Goal: Task Accomplishment & Management: Manage account settings

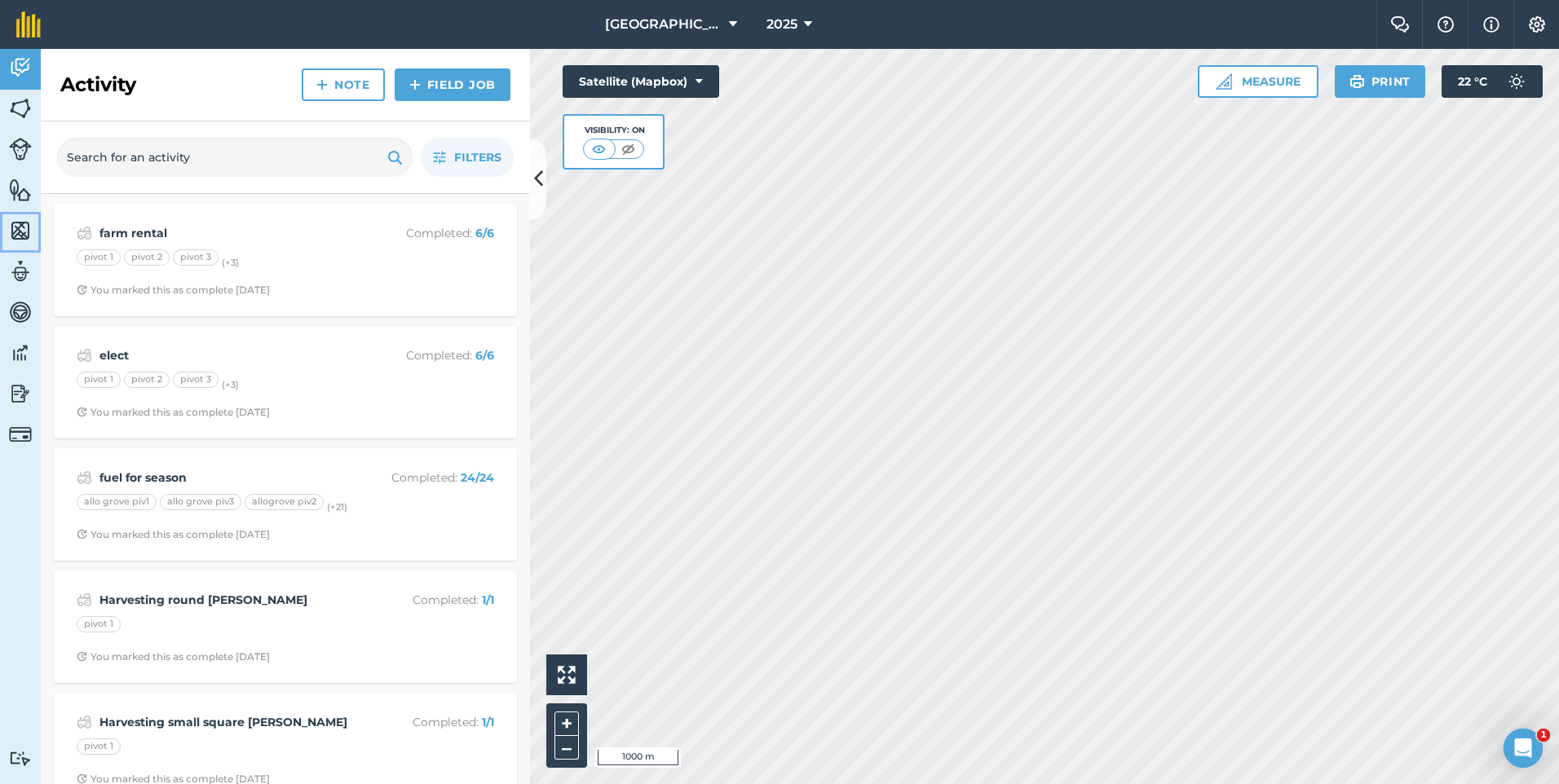
click at [11, 242] on img at bounding box center [21, 231] width 22 height 24
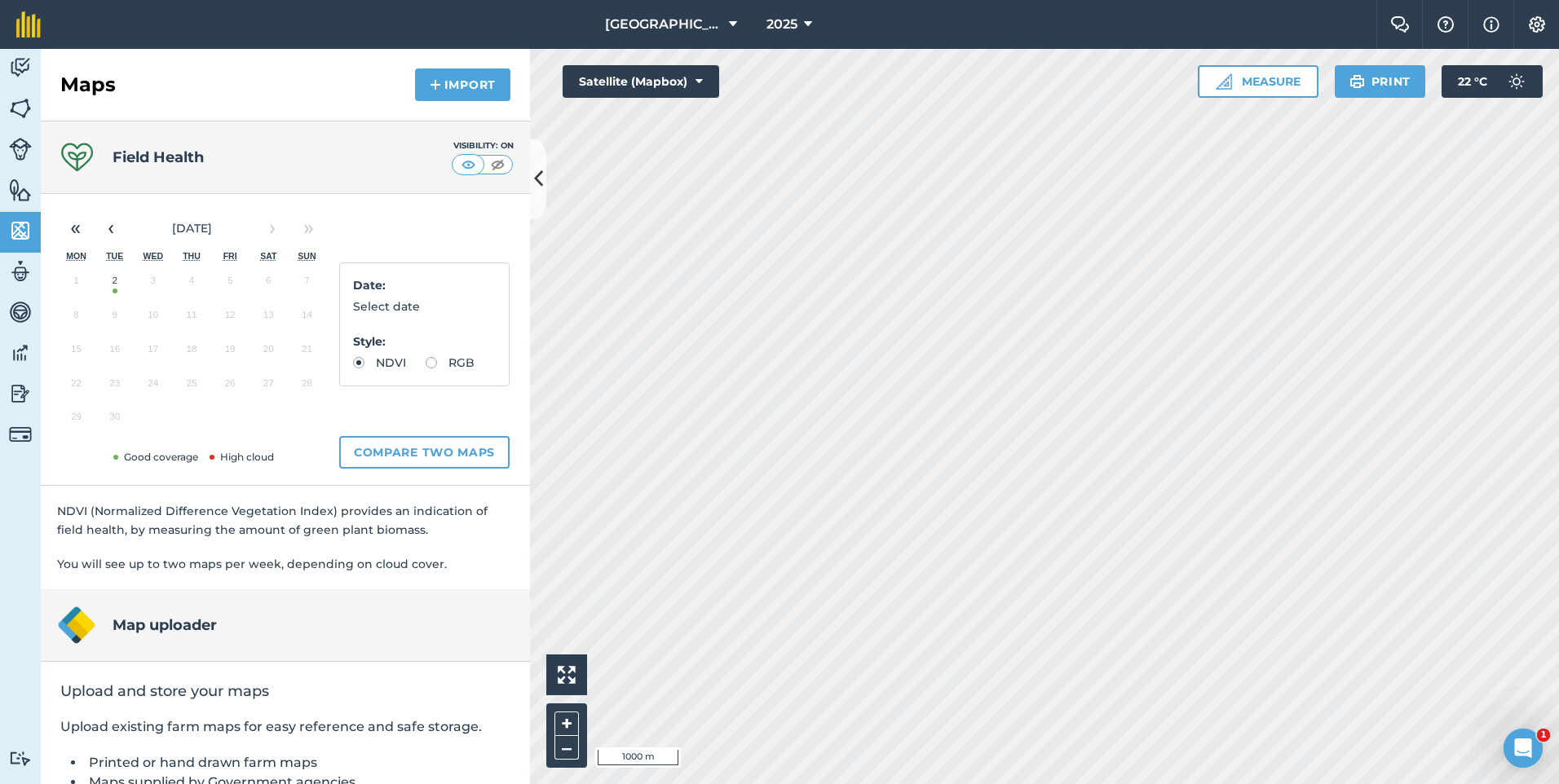
click at [111, 281] on button "2" at bounding box center [114, 284] width 38 height 35
click at [426, 369] on label "RGB" at bounding box center [450, 363] width 49 height 11
radio input "true"
click at [360, 357] on label "NDVI" at bounding box center [379, 363] width 53 height 11
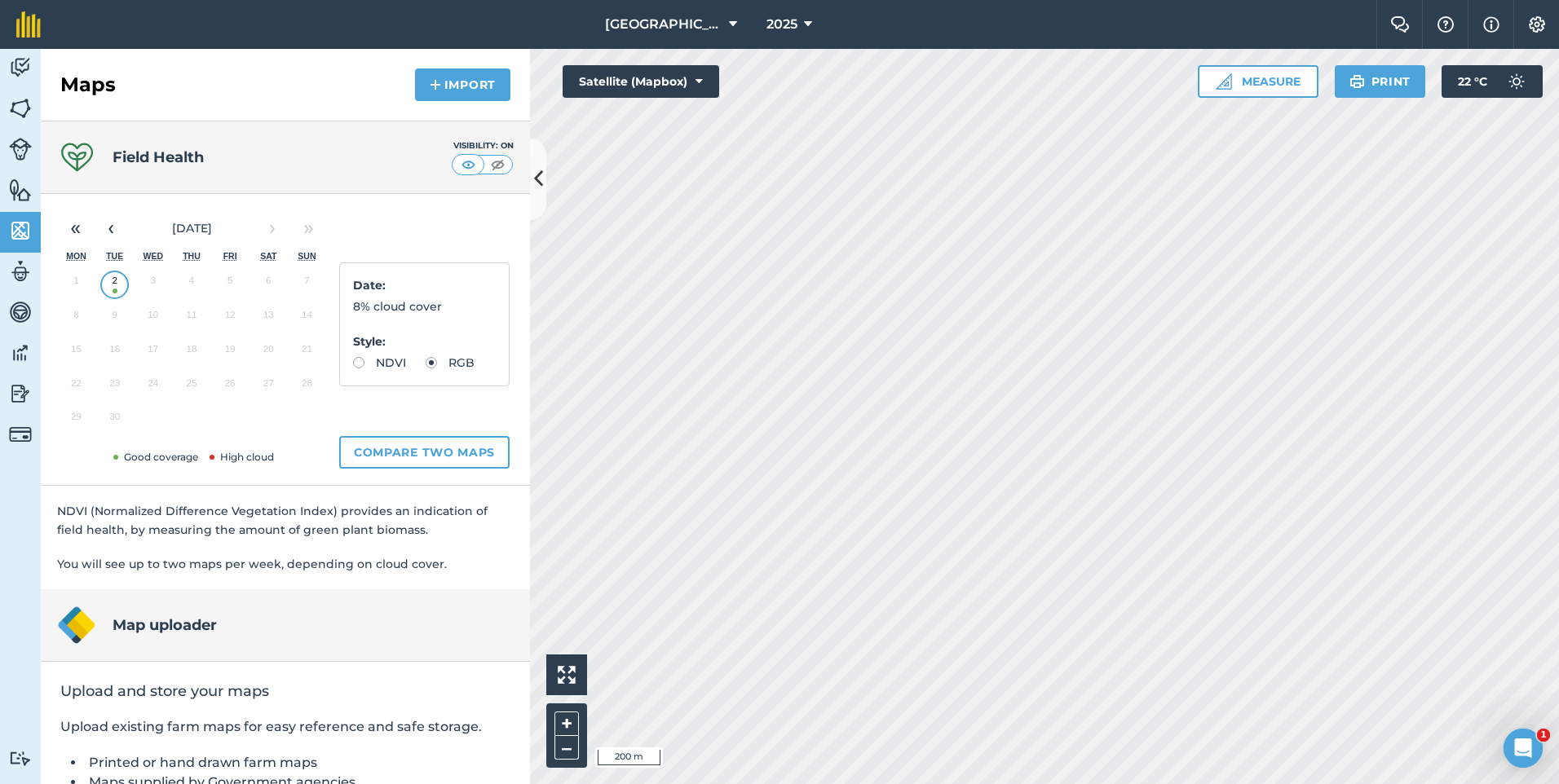
radio input "true"
click at [7, 109] on link "Fields" at bounding box center [21, 110] width 41 height 41
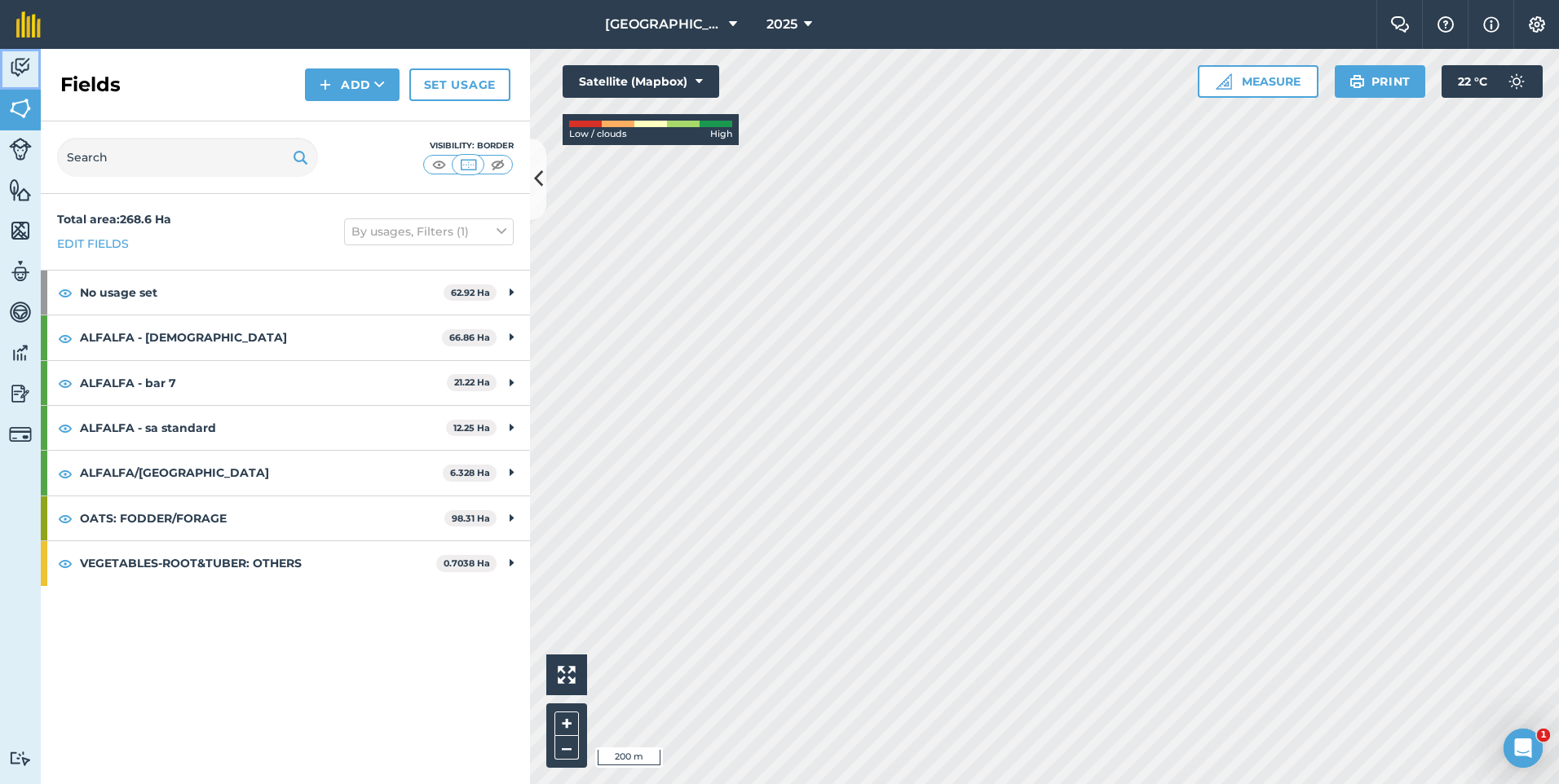
click at [12, 62] on img at bounding box center [21, 67] width 22 height 24
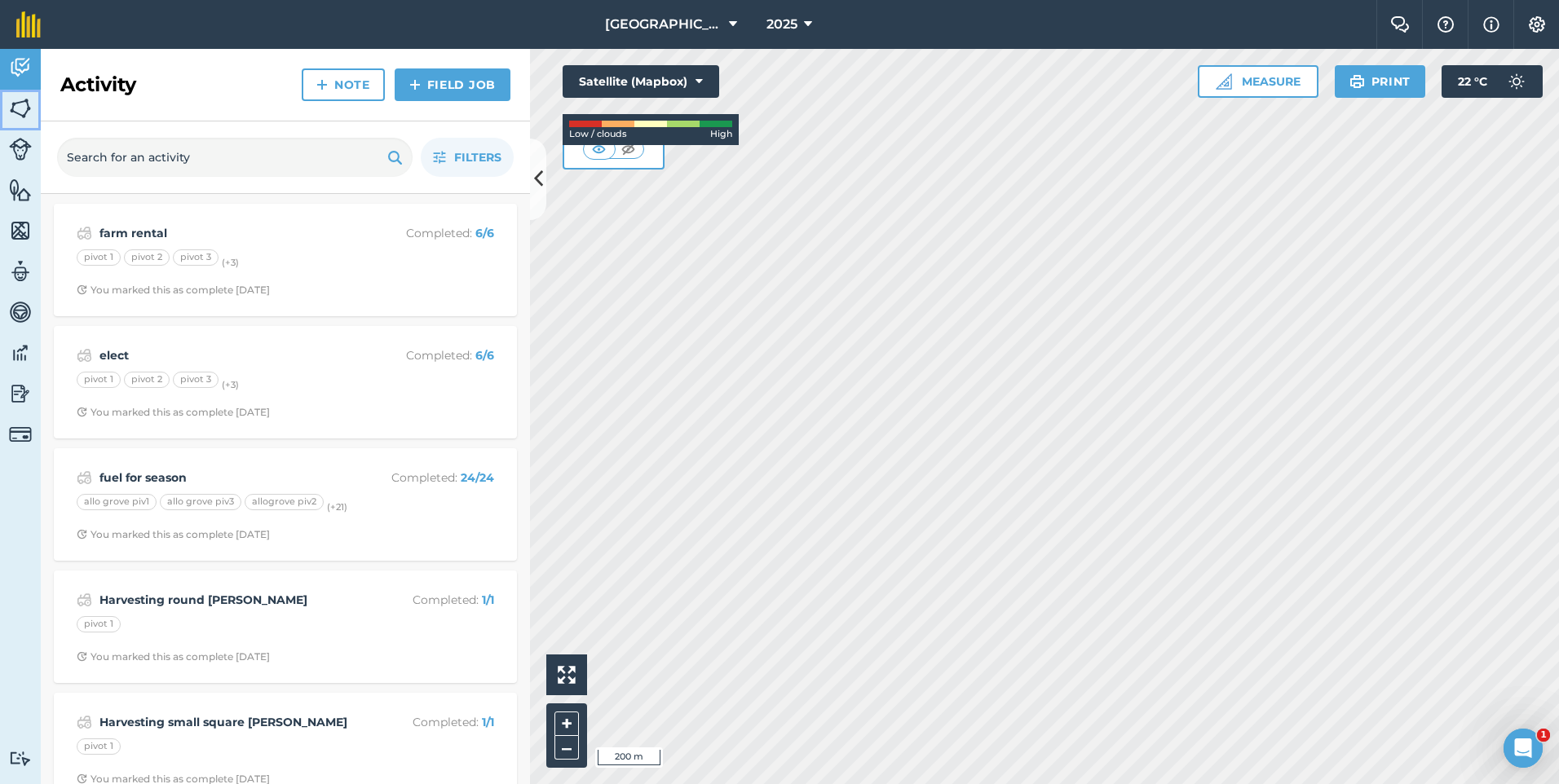
click at [22, 113] on img at bounding box center [21, 109] width 22 height 24
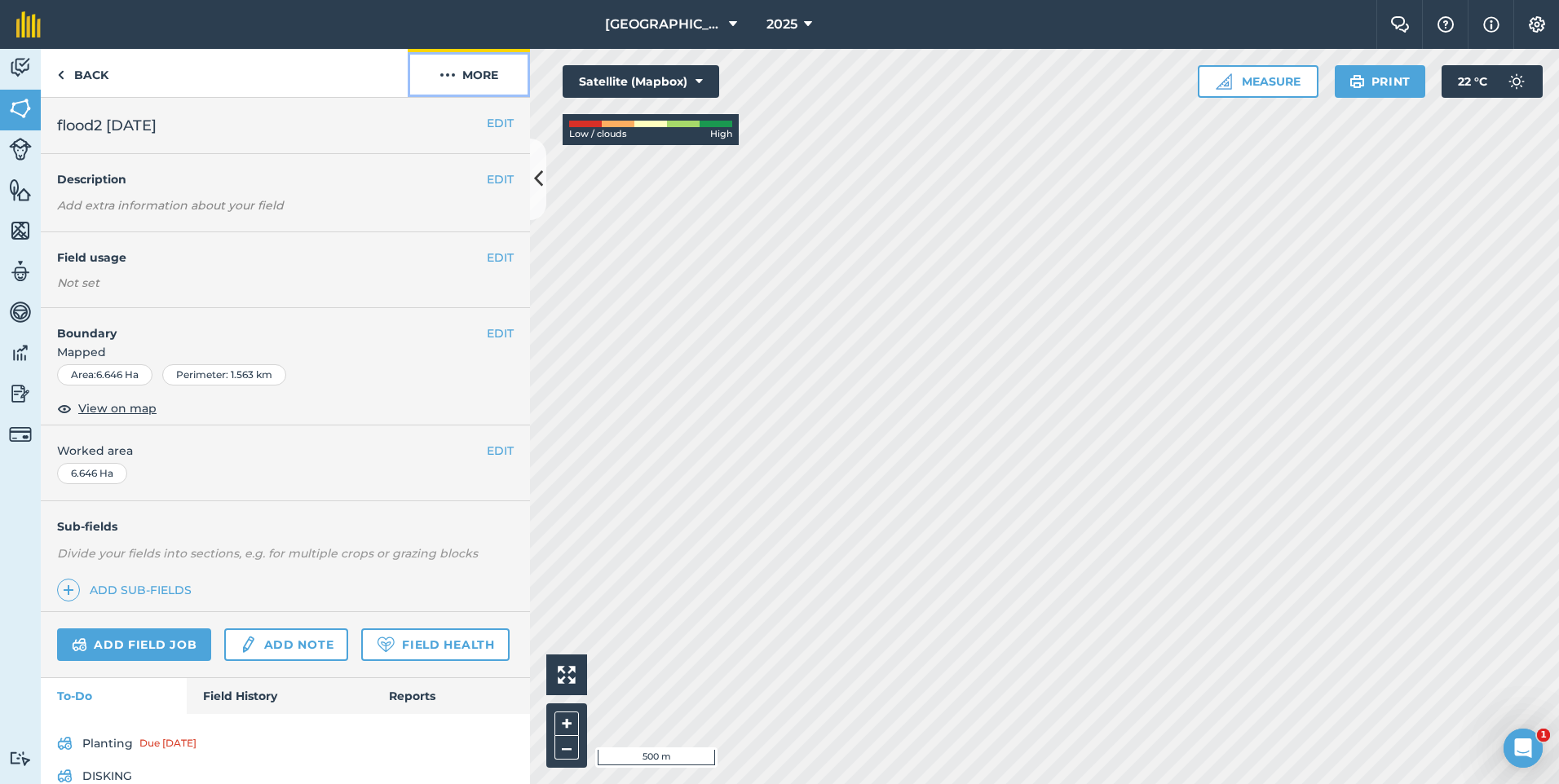
click at [452, 76] on img at bounding box center [447, 75] width 16 height 20
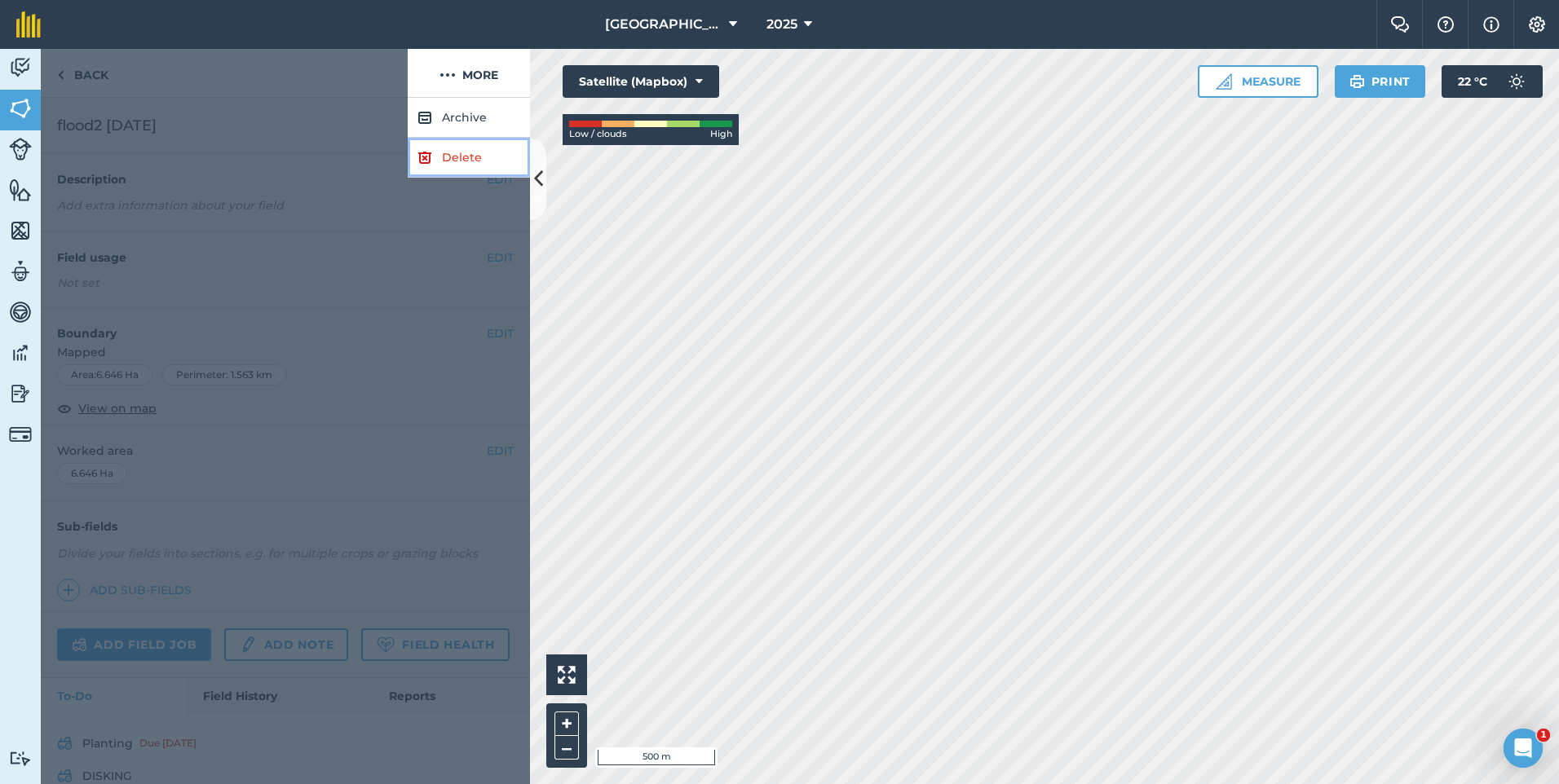
click at [449, 154] on link "Delete" at bounding box center [469, 157] width 123 height 40
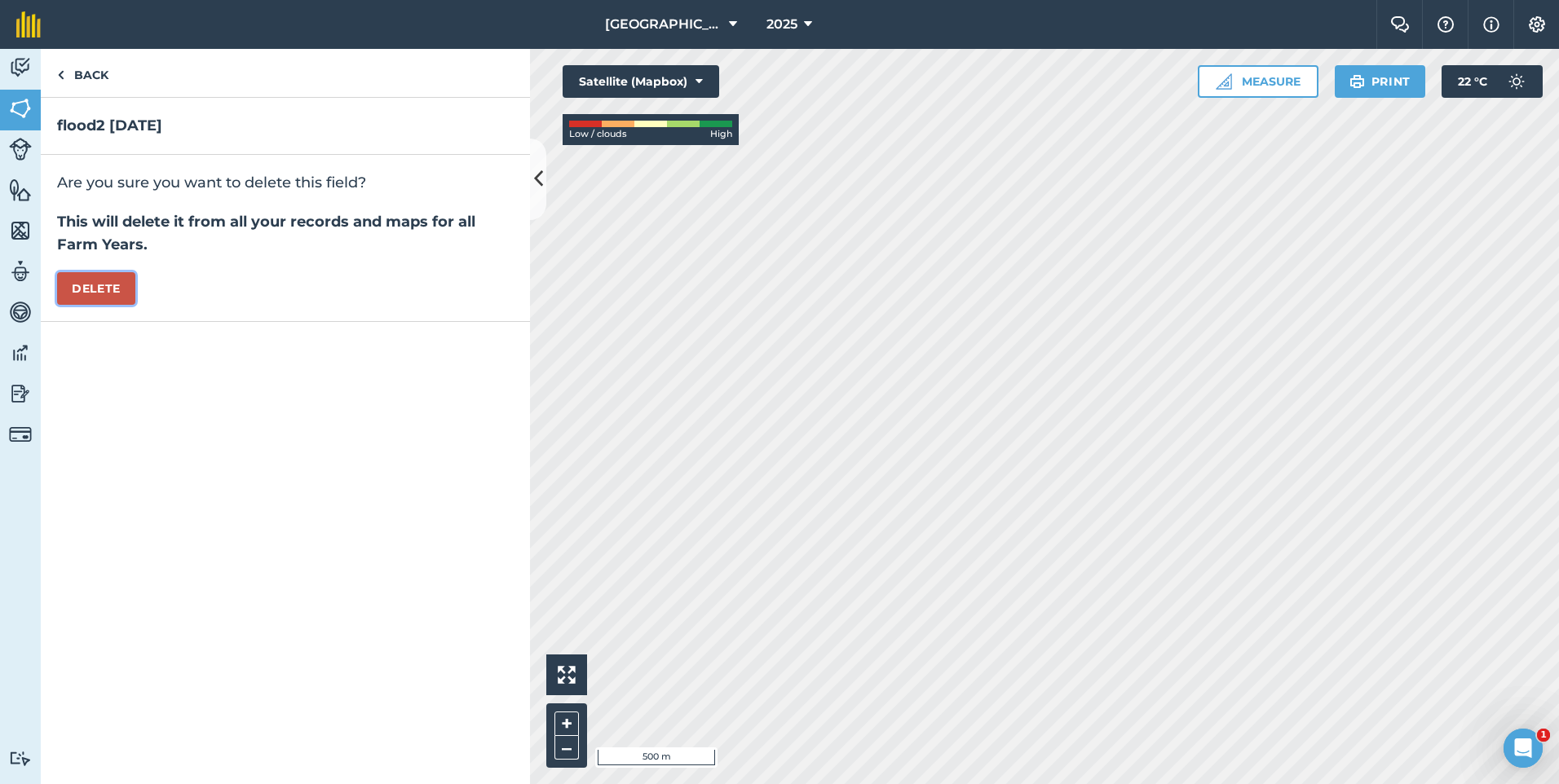
click at [109, 290] on button "Delete" at bounding box center [96, 288] width 79 height 33
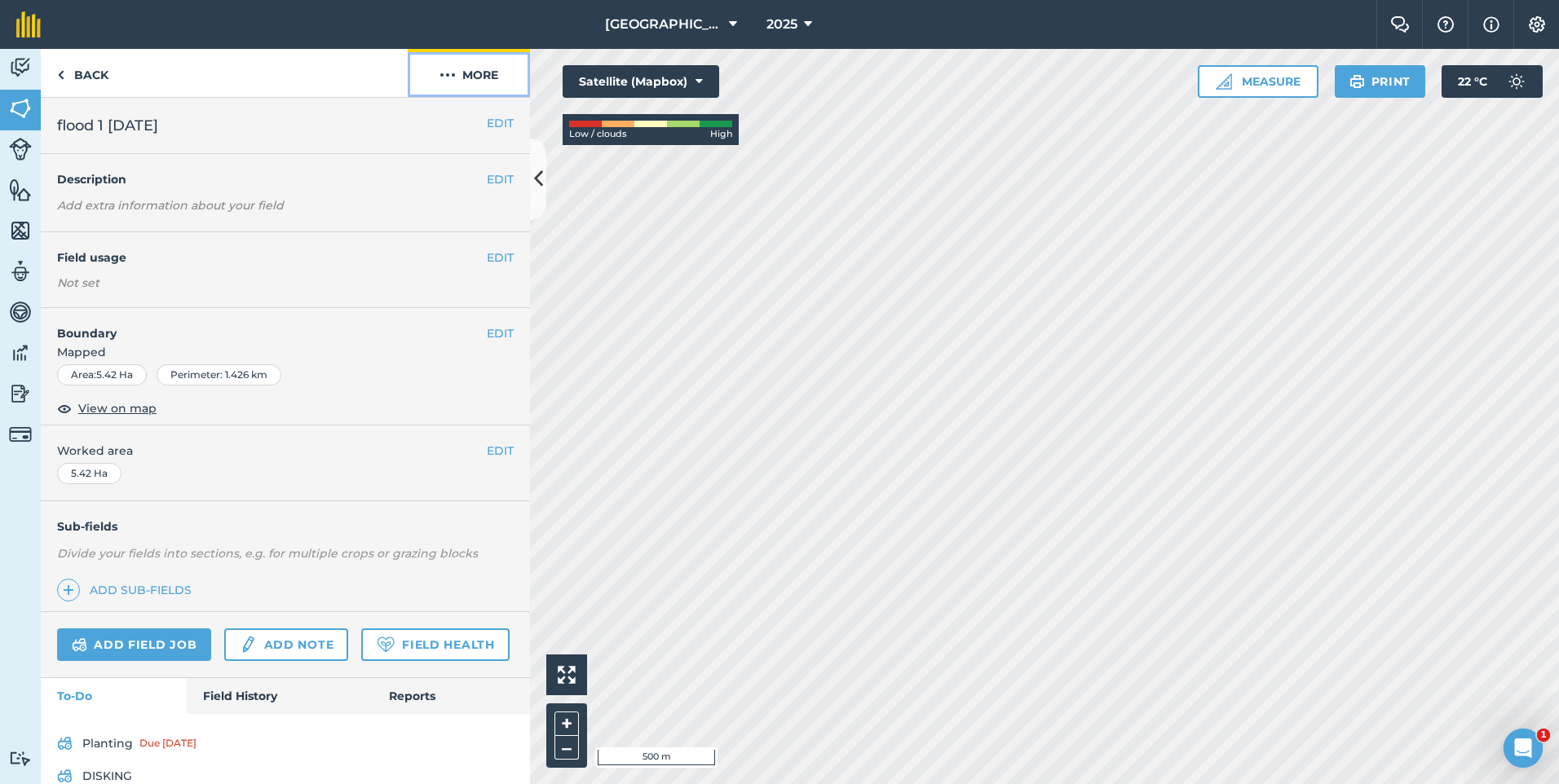
click at [455, 67] on img at bounding box center [447, 75] width 16 height 20
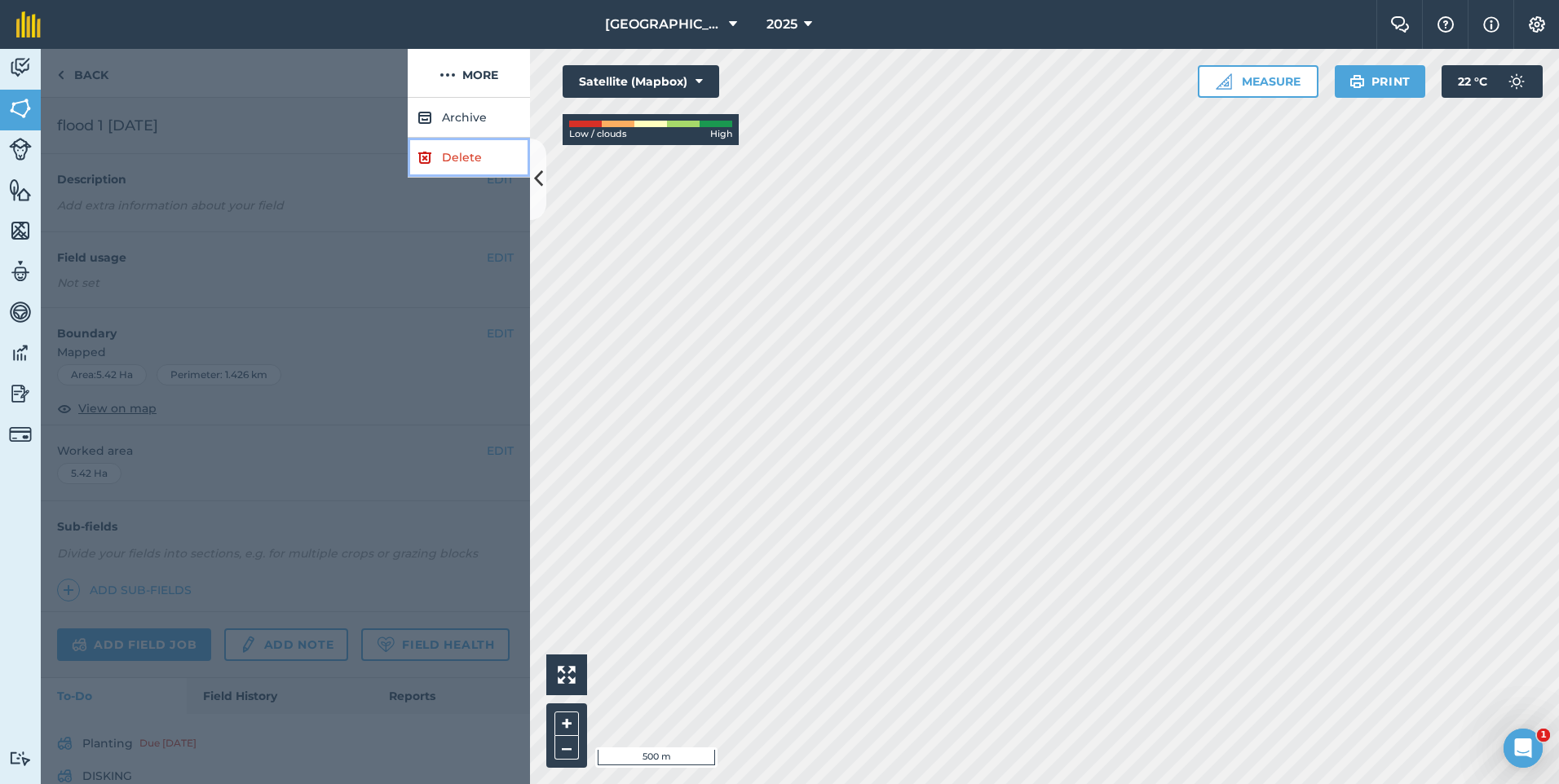
click at [436, 159] on link "Delete" at bounding box center [469, 157] width 123 height 40
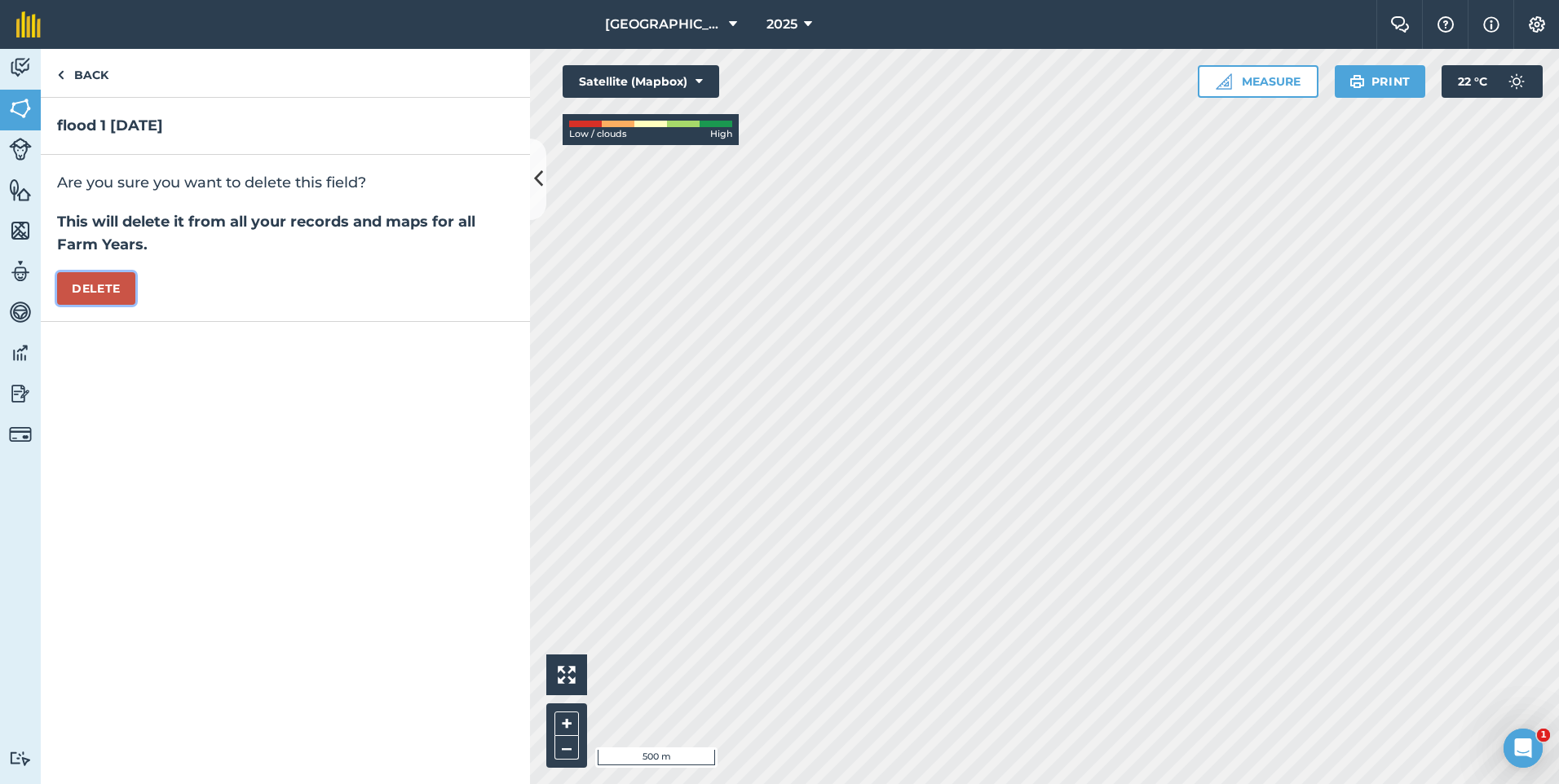
click at [100, 289] on button "Delete" at bounding box center [96, 288] width 79 height 33
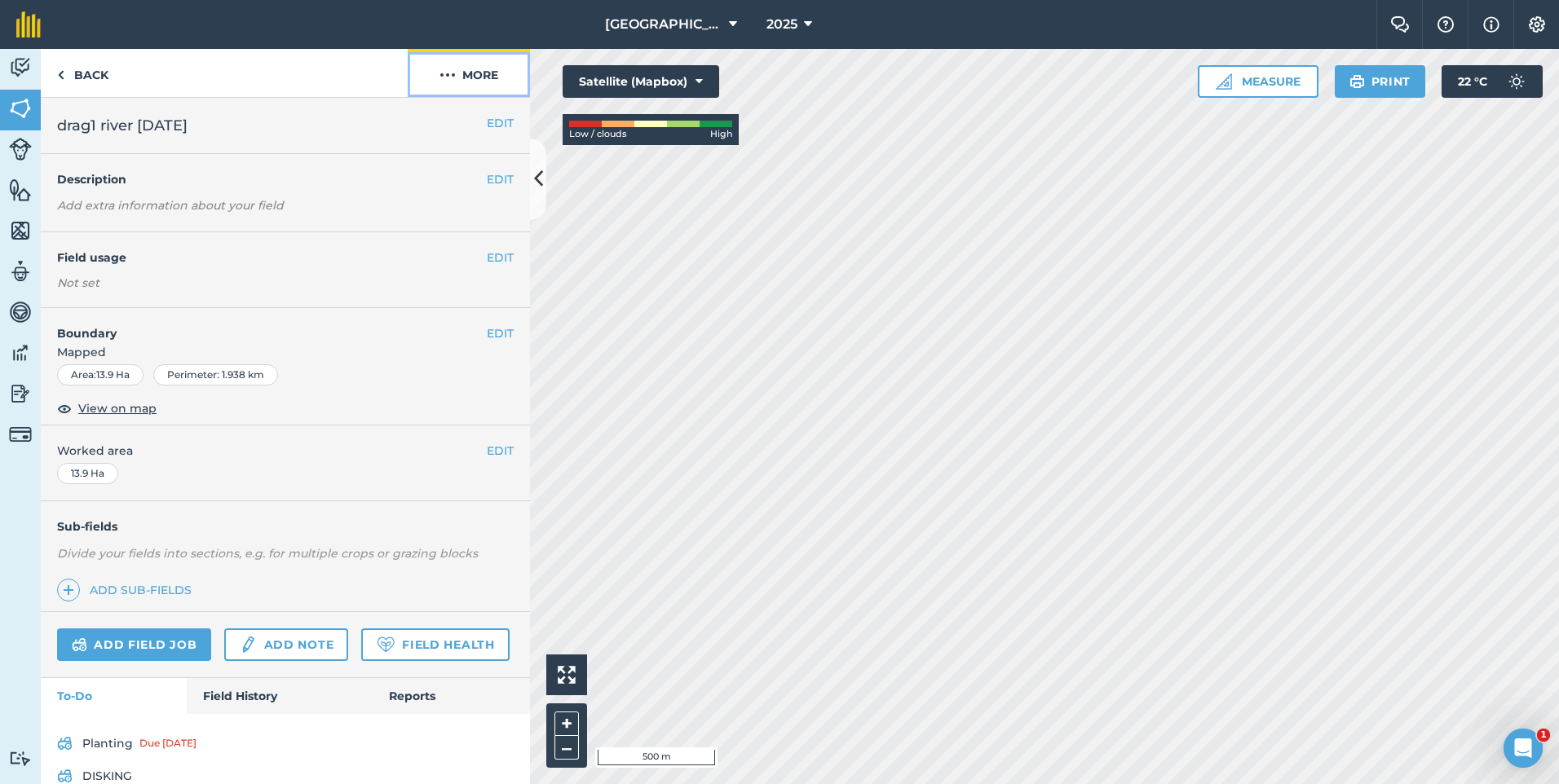
click at [477, 80] on button "More" at bounding box center [469, 72] width 123 height 48
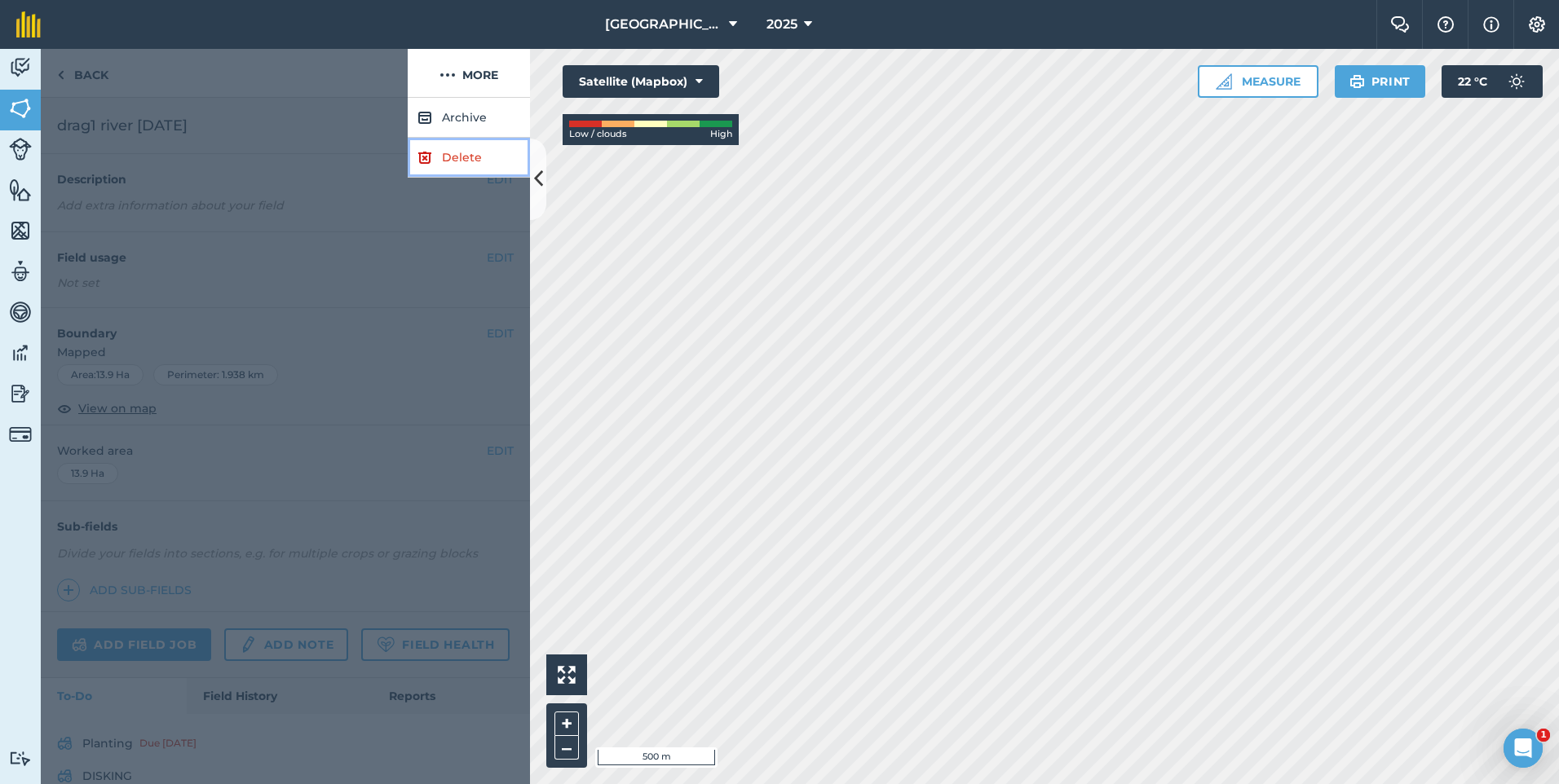
click at [448, 161] on link "Delete" at bounding box center [469, 157] width 123 height 40
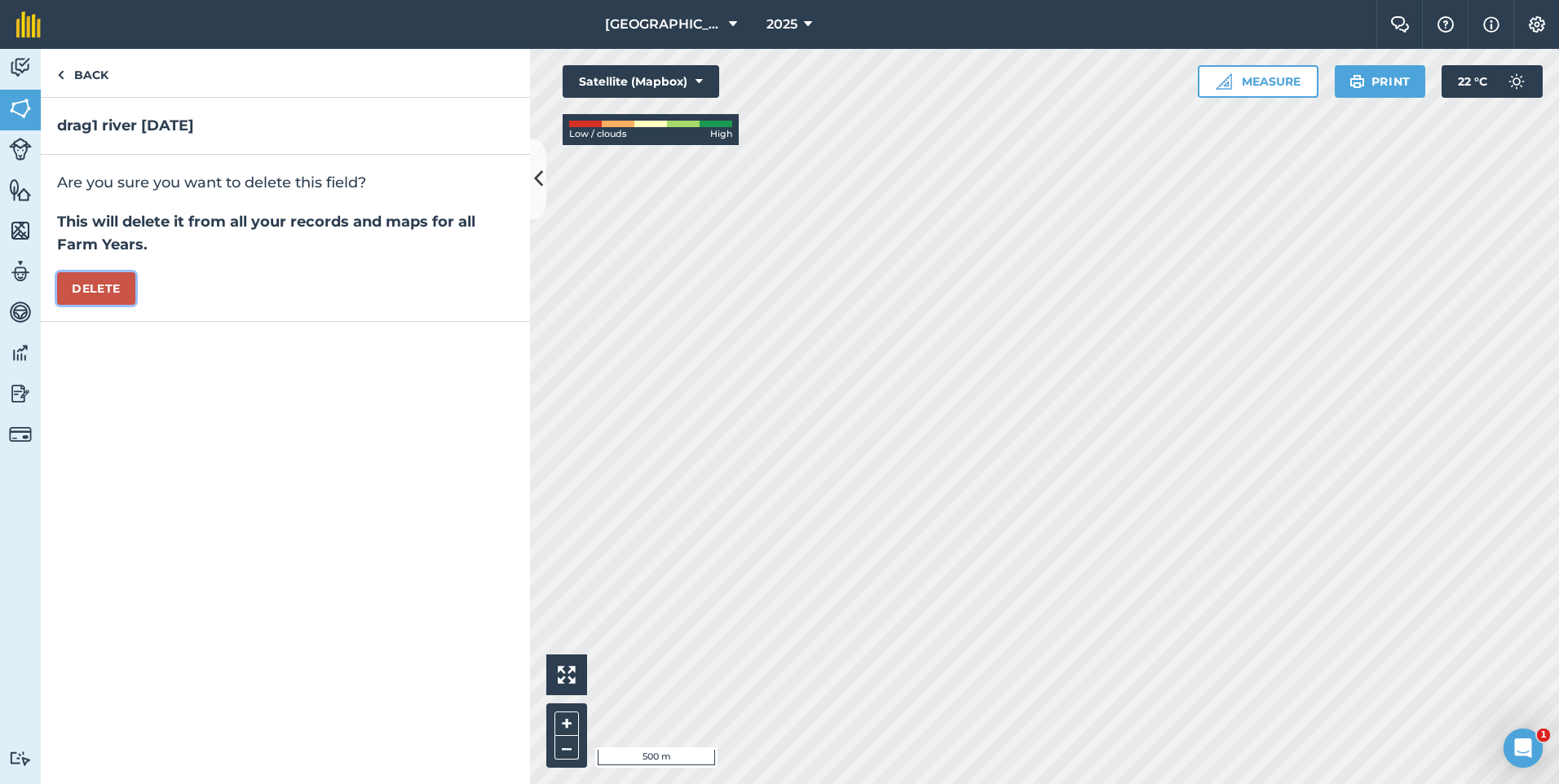
click at [109, 288] on button "Delete" at bounding box center [96, 288] width 79 height 33
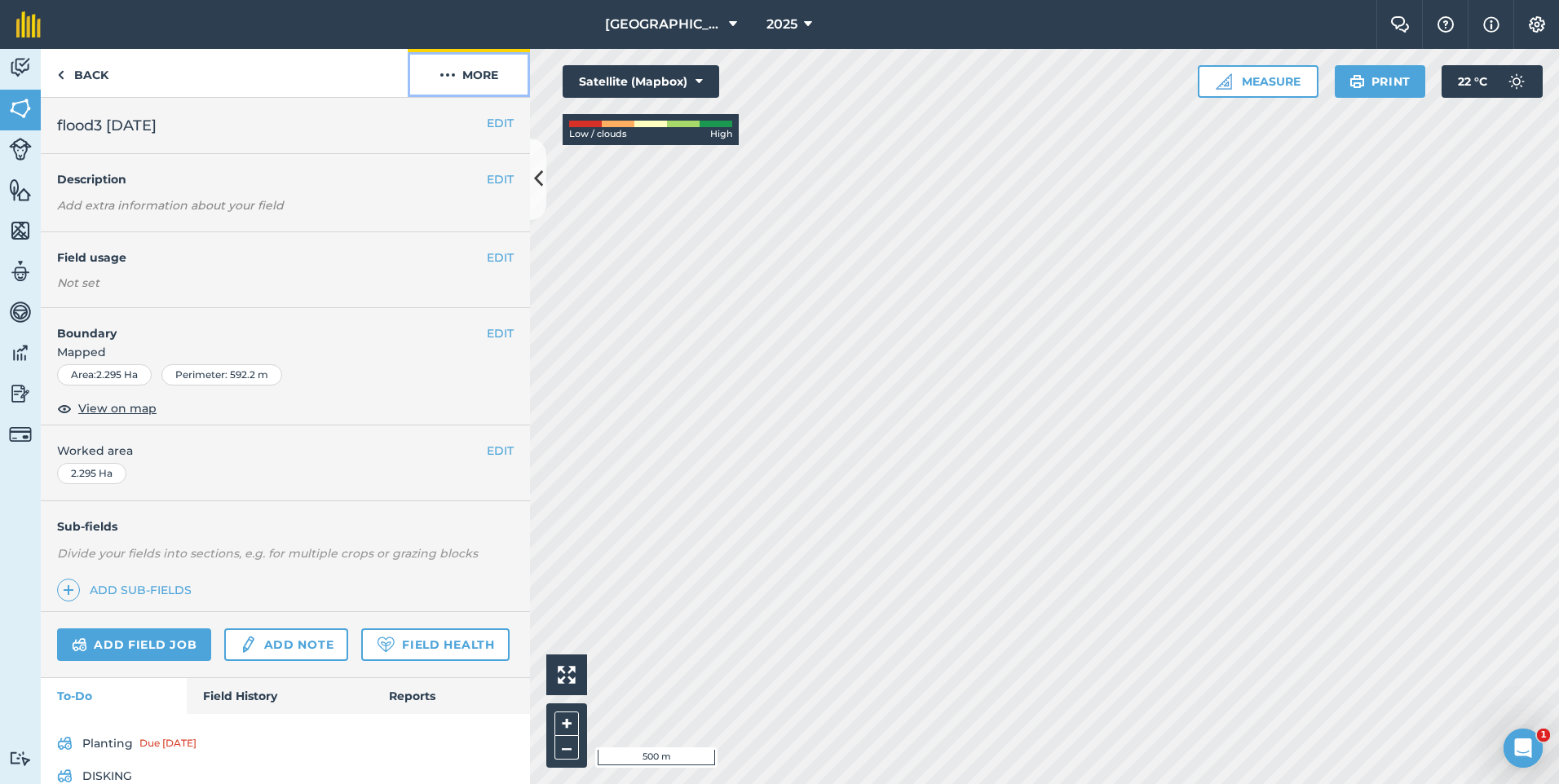
click at [493, 64] on button "More" at bounding box center [469, 72] width 123 height 48
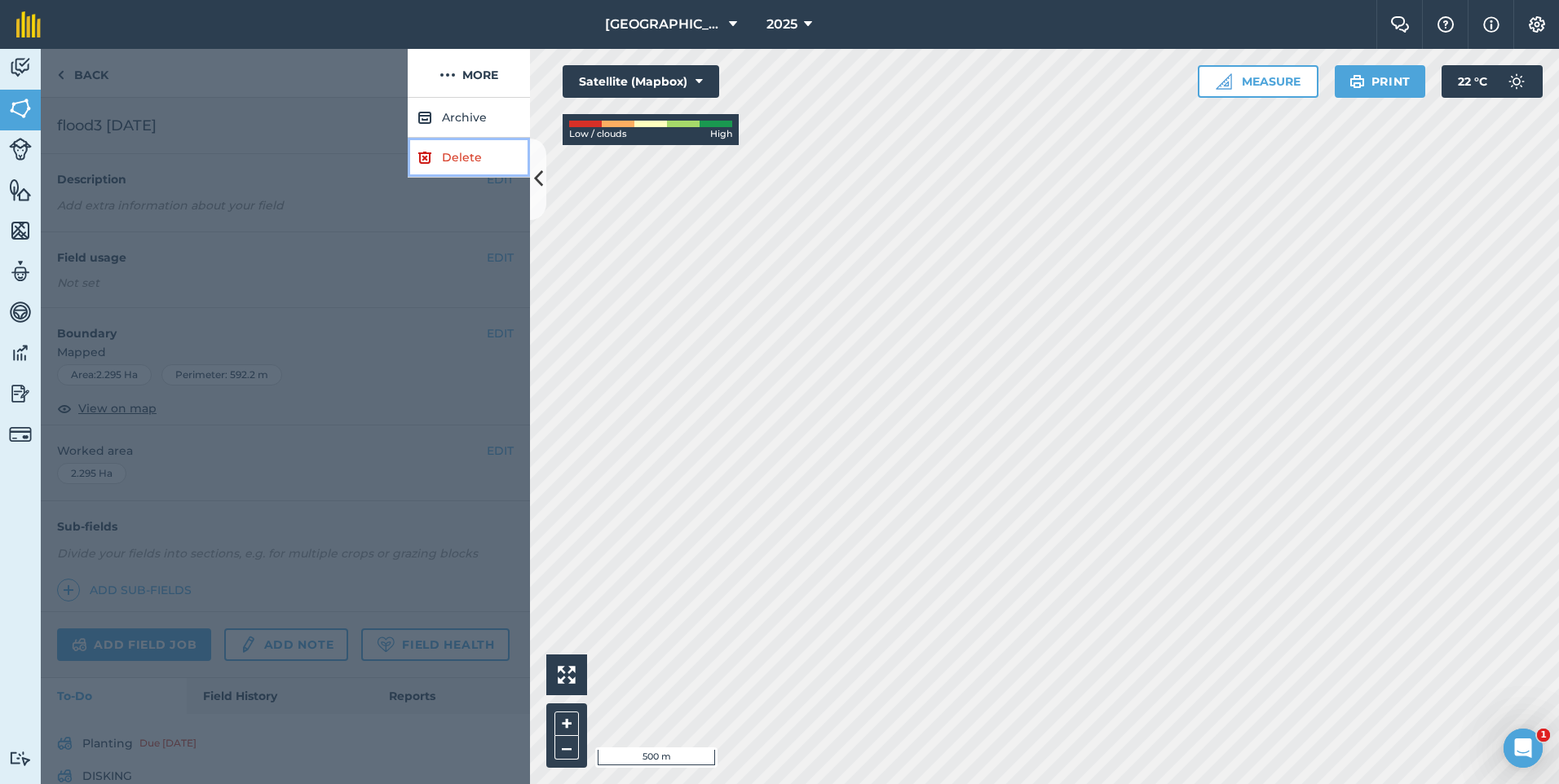
click at [447, 155] on link "Delete" at bounding box center [469, 157] width 123 height 40
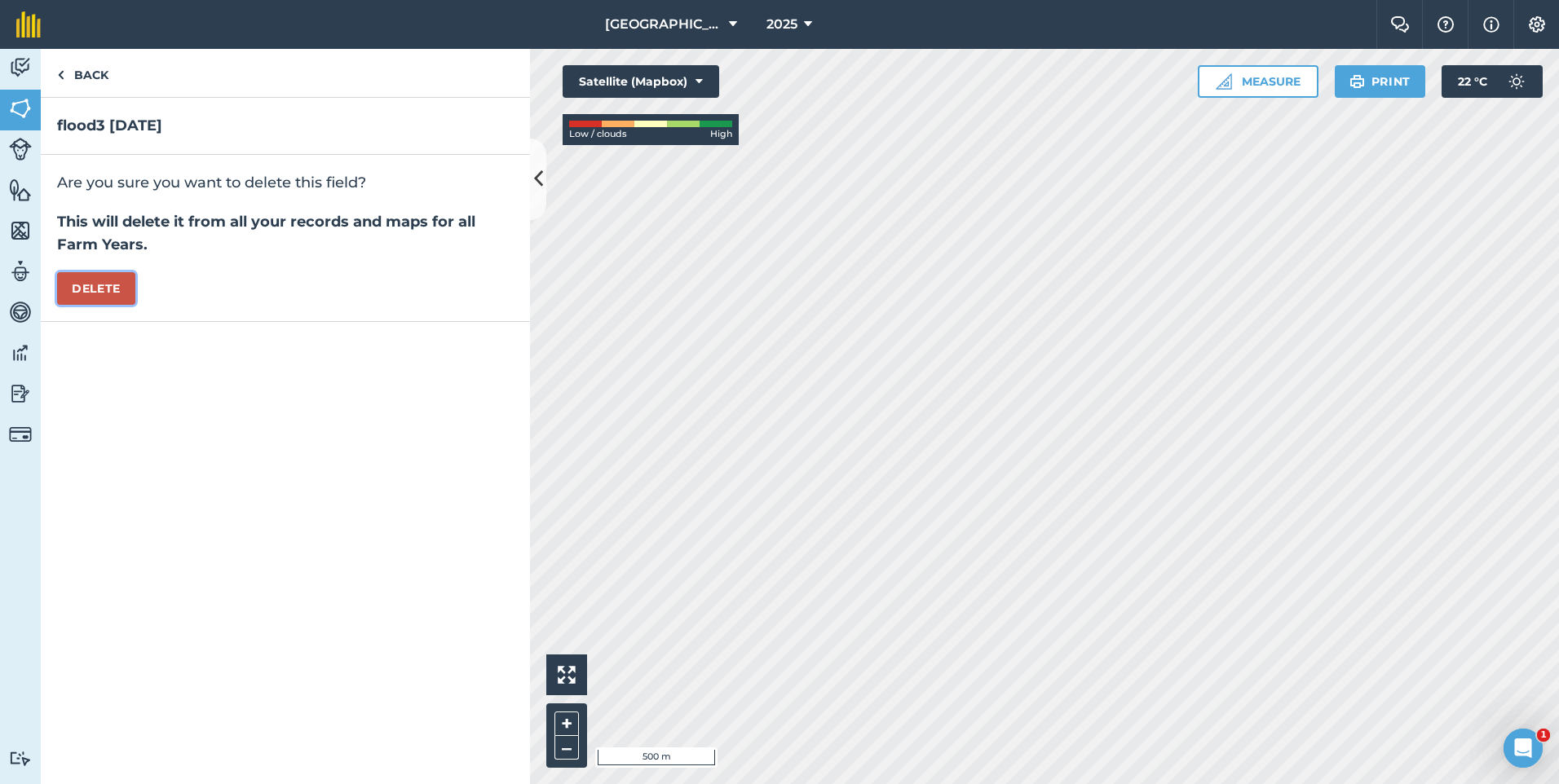
click at [103, 284] on button "Delete" at bounding box center [96, 288] width 79 height 33
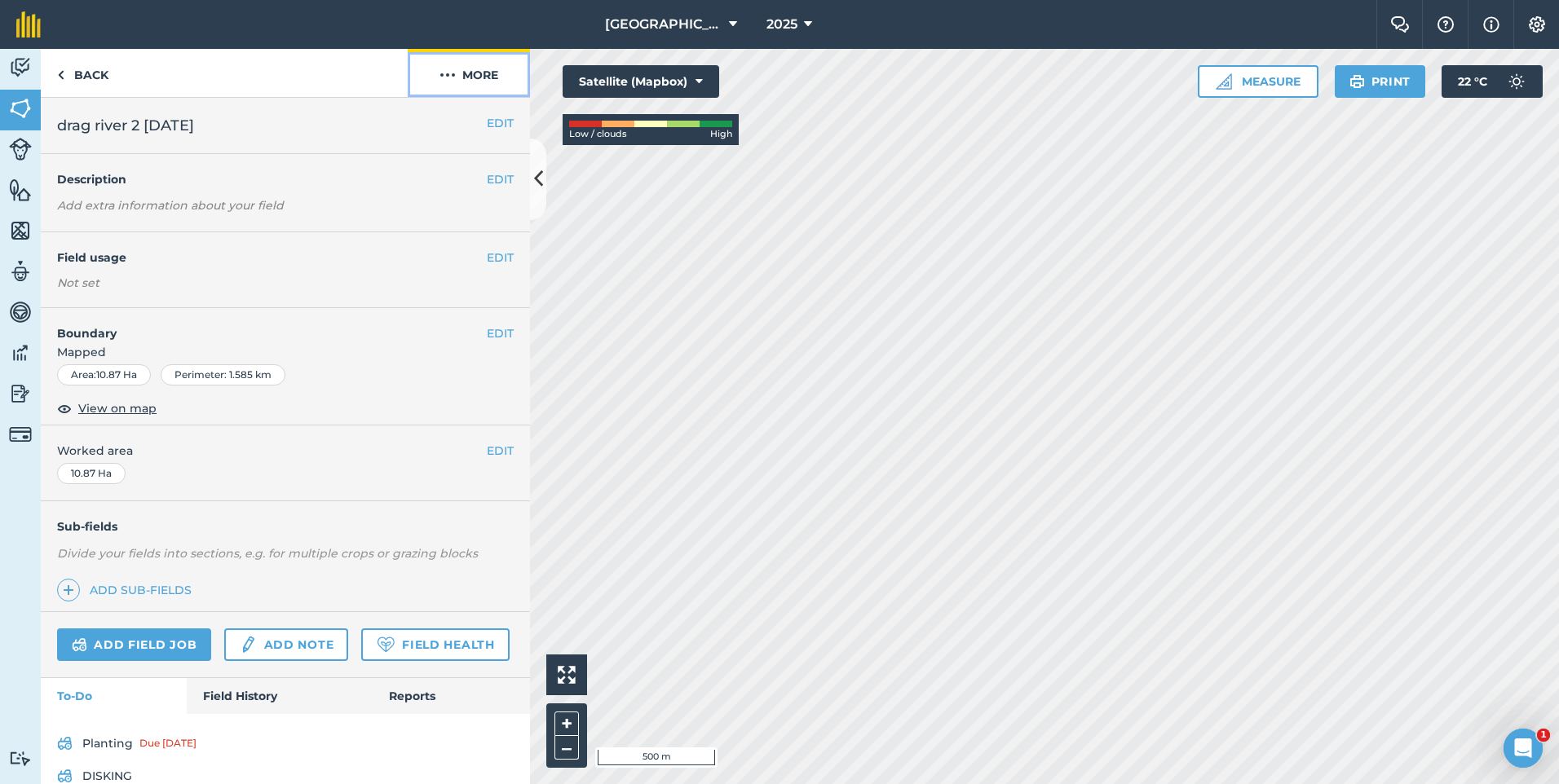
click at [477, 86] on button "More" at bounding box center [469, 72] width 123 height 48
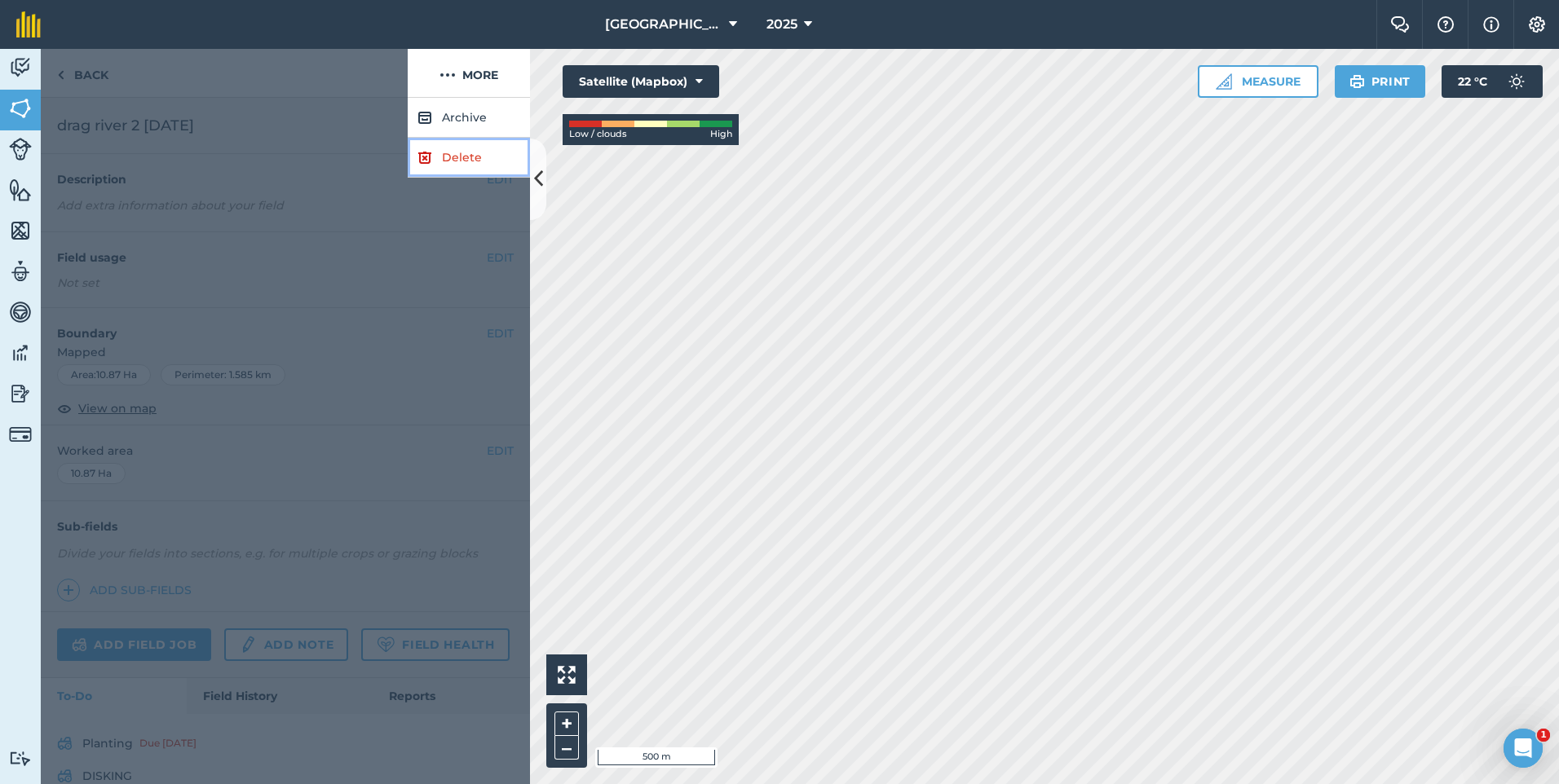
click at [442, 149] on link "Delete" at bounding box center [469, 157] width 123 height 40
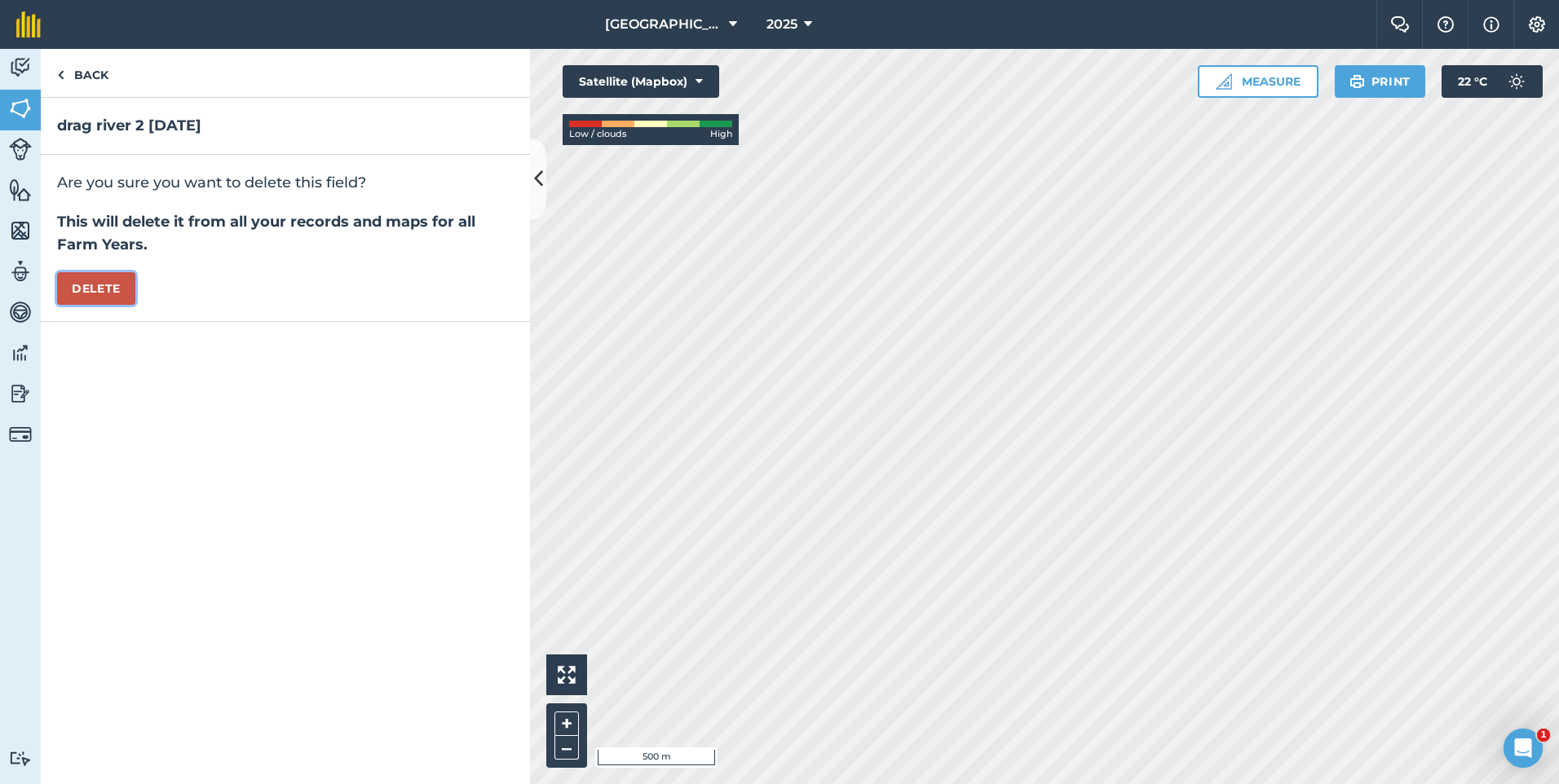
click at [101, 291] on button "Delete" at bounding box center [96, 288] width 79 height 33
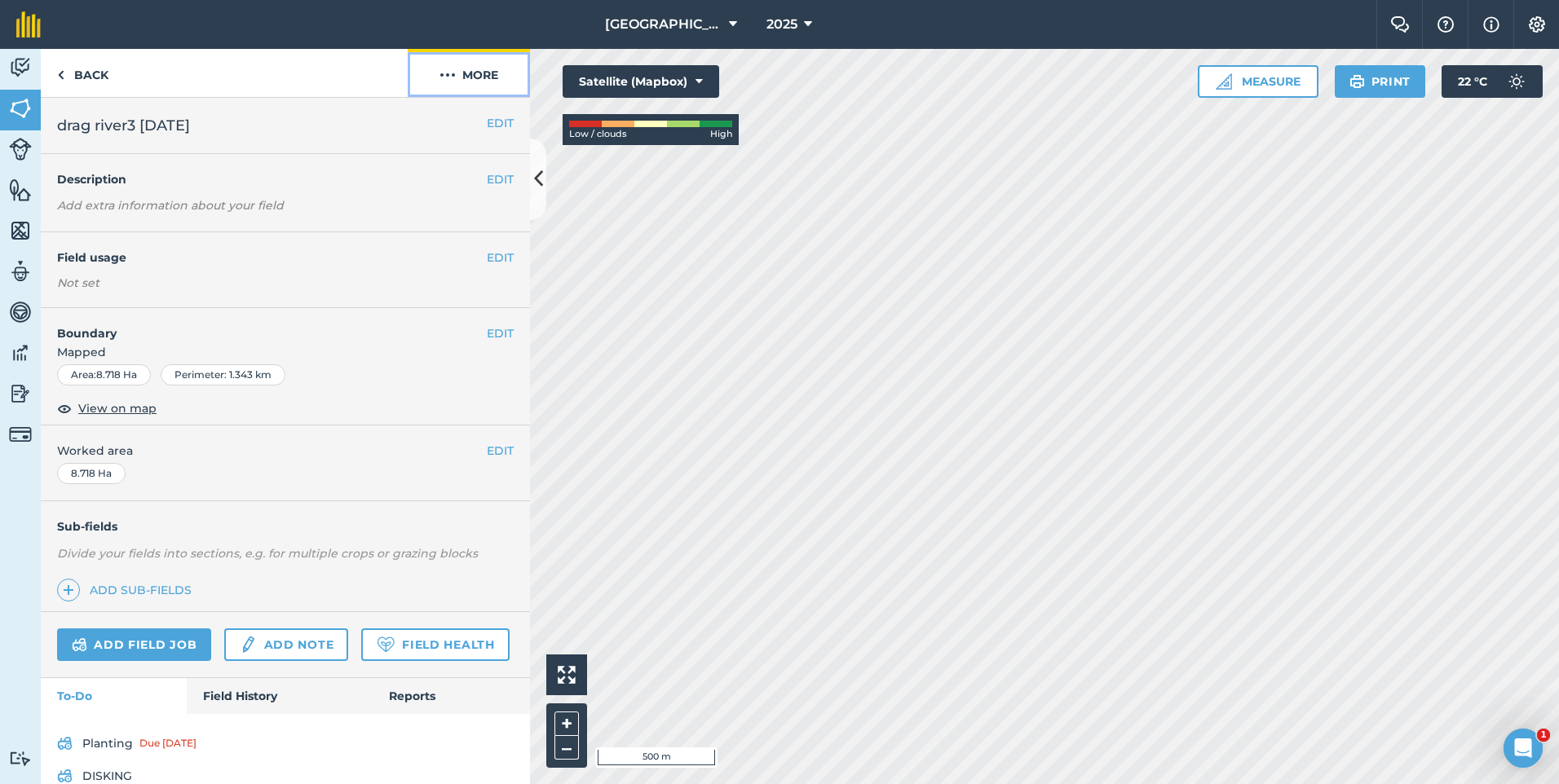
click at [469, 79] on button "More" at bounding box center [469, 72] width 123 height 48
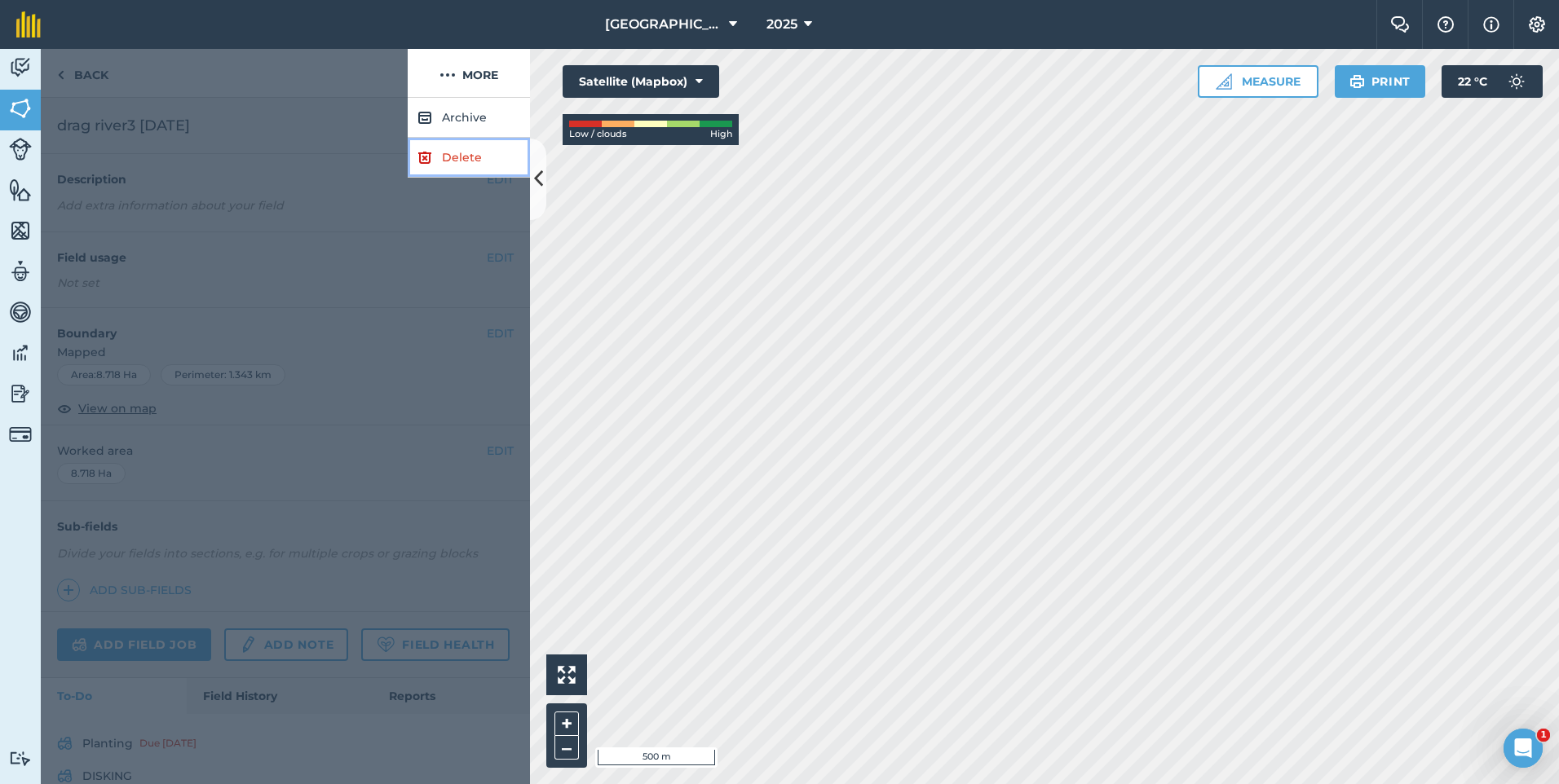
click at [460, 149] on link "Delete" at bounding box center [469, 157] width 123 height 40
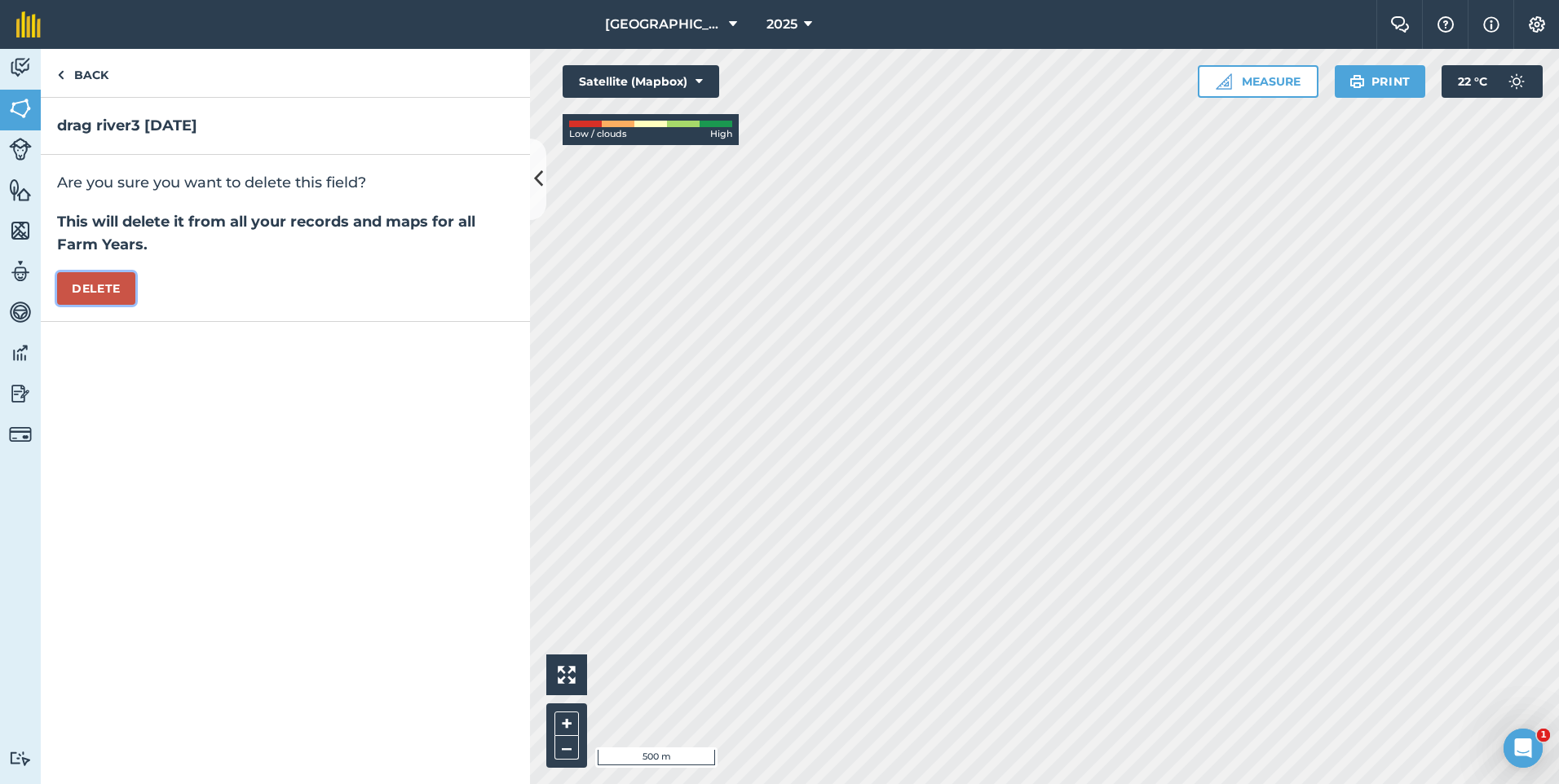
click at [129, 284] on button "Delete" at bounding box center [96, 288] width 79 height 33
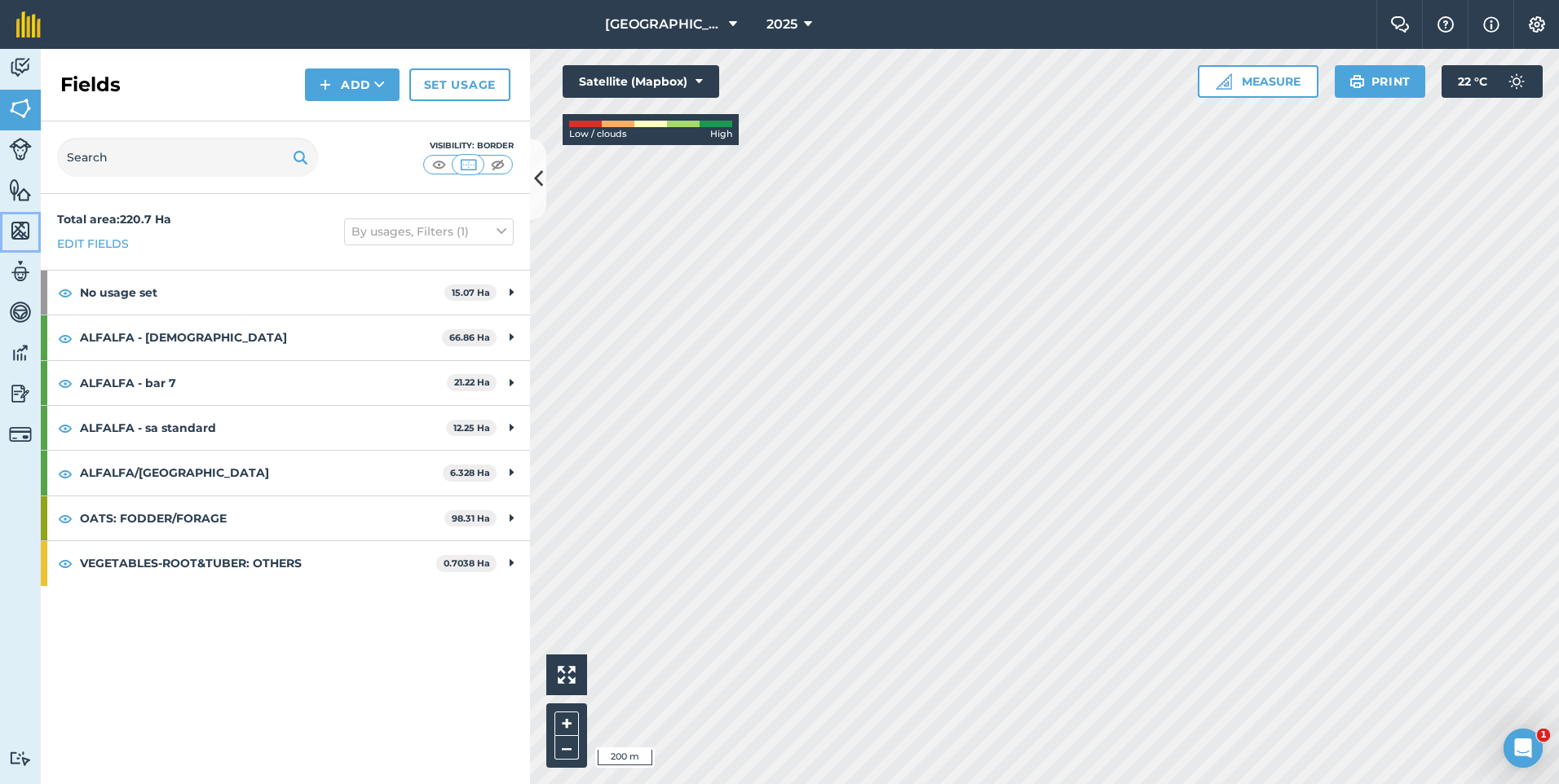
click at [20, 223] on img at bounding box center [21, 231] width 22 height 24
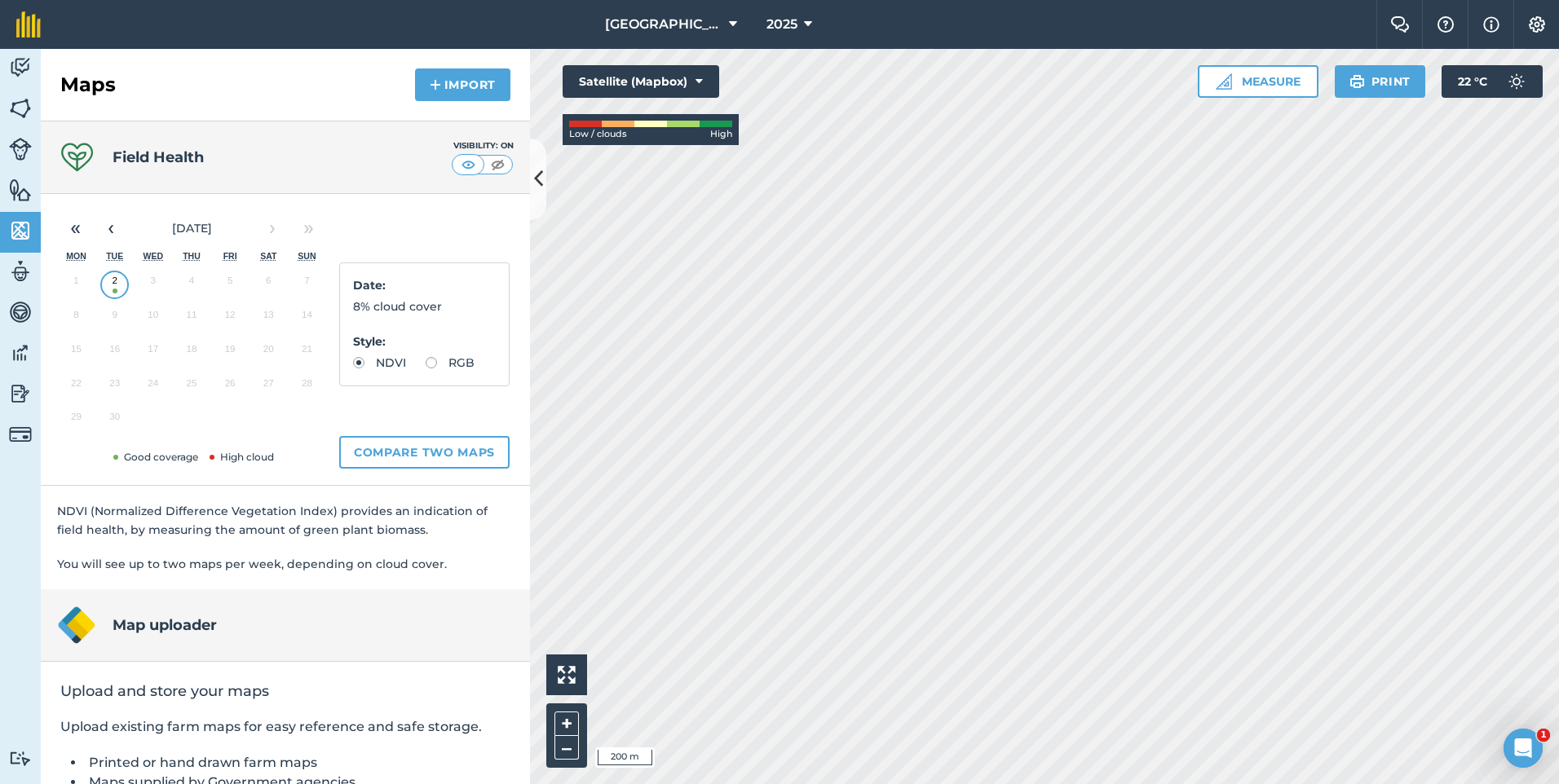
click at [119, 283] on button "2" at bounding box center [114, 284] width 38 height 35
